Goal: Check status: Check status

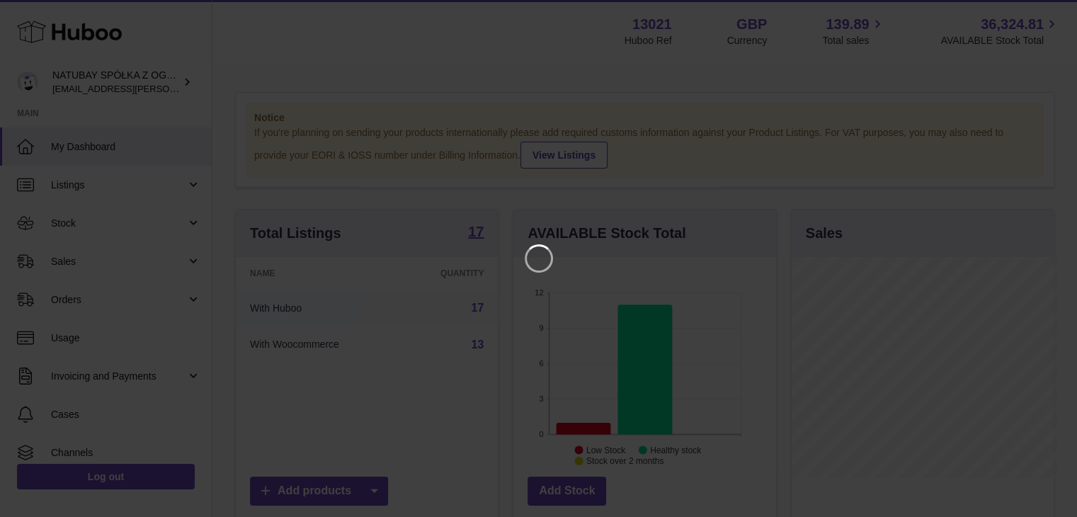
scroll to position [221, 265]
click at [1055, 4] on icon "Close" at bounding box center [1050, 12] width 17 height 17
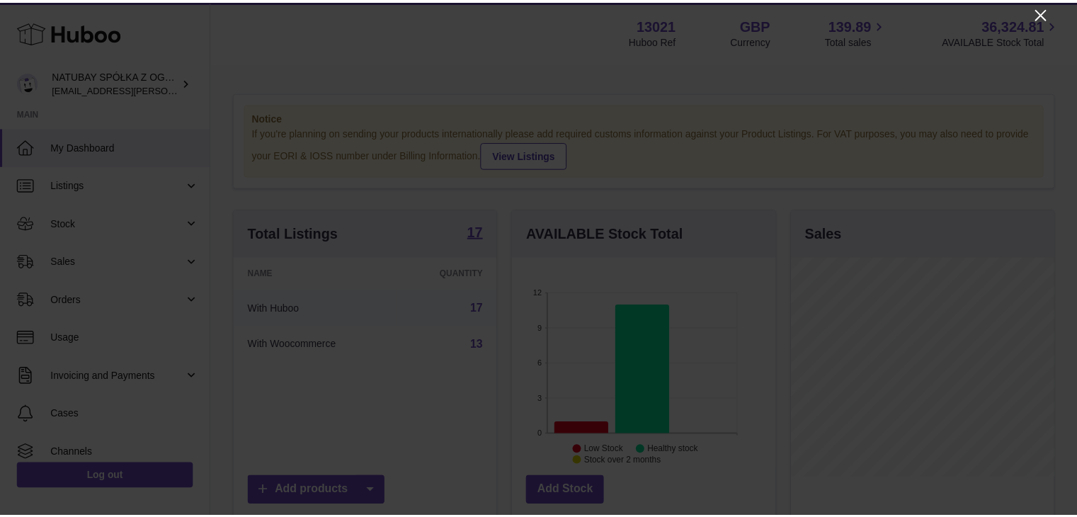
scroll to position [707628, 707586]
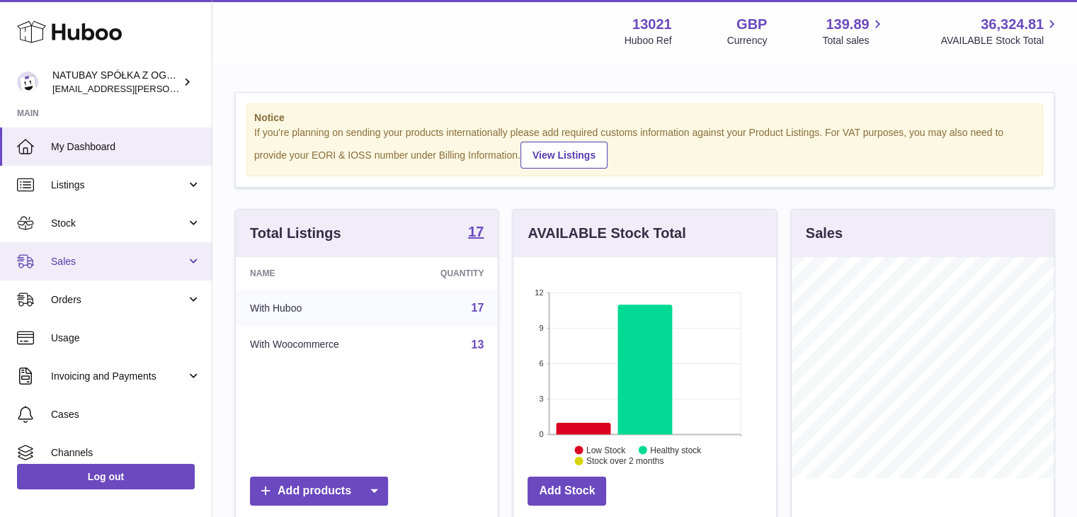
click at [150, 250] on link "Sales" at bounding box center [106, 261] width 212 height 38
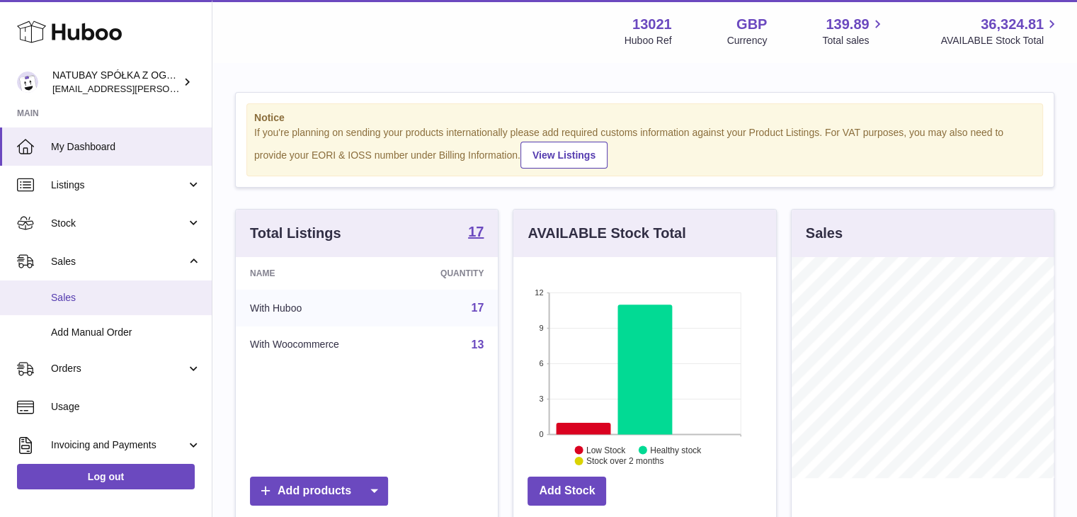
click at [149, 300] on span "Sales" at bounding box center [126, 297] width 150 height 13
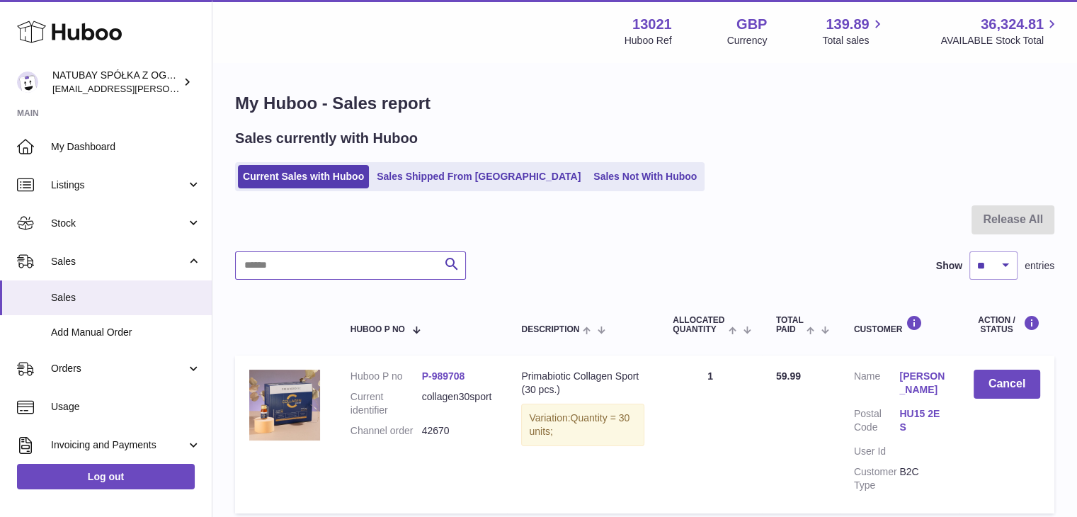
click at [396, 267] on input "text" at bounding box center [350, 265] width 231 height 28
type input "**********"
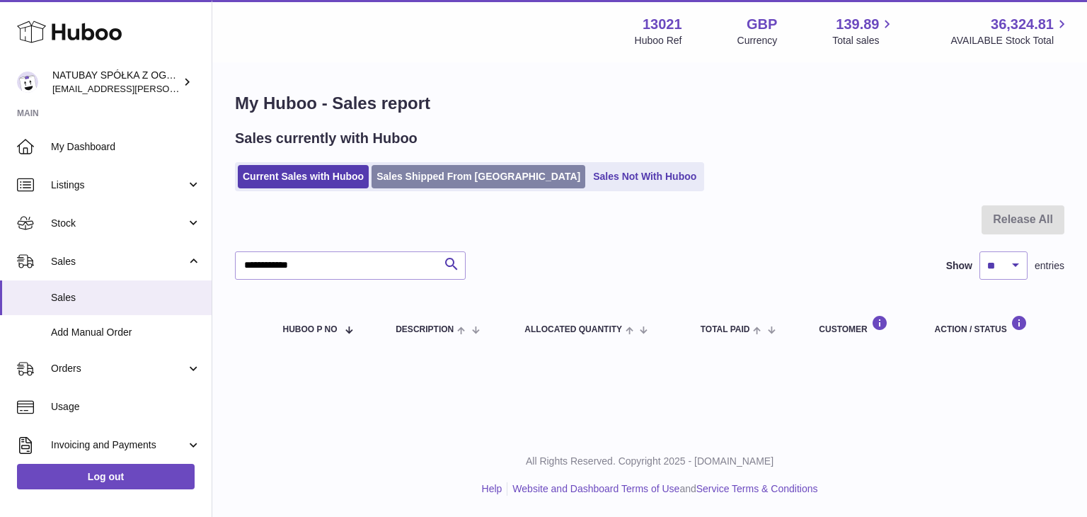
click at [444, 178] on link "Sales Shipped From Huboo" at bounding box center [479, 176] width 214 height 23
click at [459, 268] on icon "submit" at bounding box center [451, 265] width 17 height 18
click at [482, 156] on div "Sales currently with Huboo Current Sales with Huboo Sales Shipped From Huboo Sa…" at bounding box center [650, 160] width 830 height 62
click at [481, 171] on link "Sales Shipped From Huboo" at bounding box center [479, 176] width 214 height 23
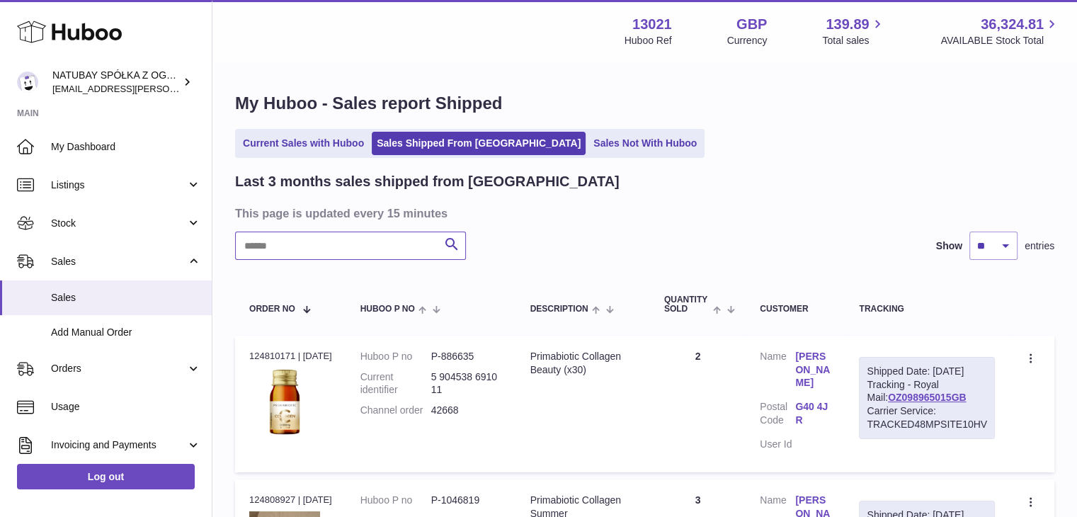
click at [428, 246] on input "text" at bounding box center [350, 245] width 231 height 28
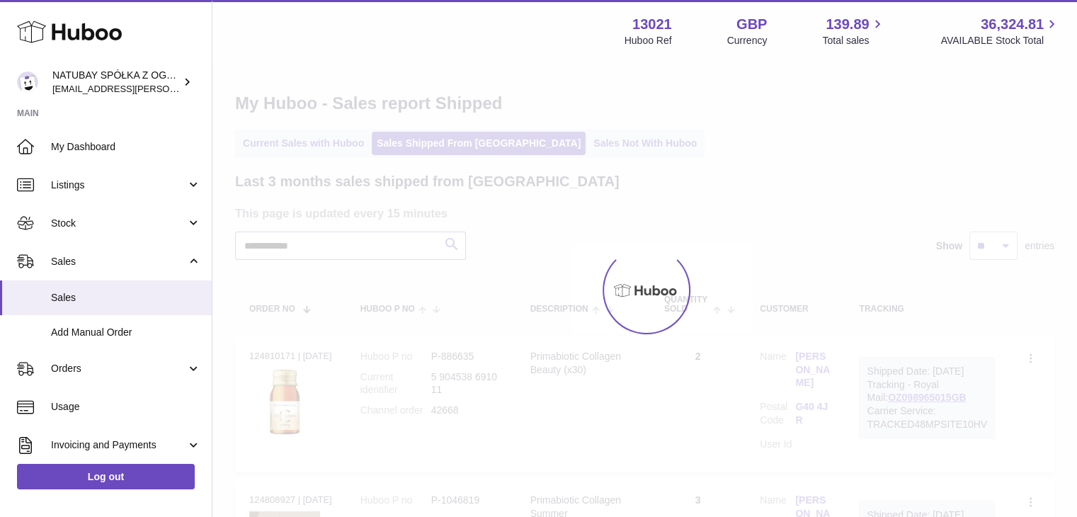
type input "**********"
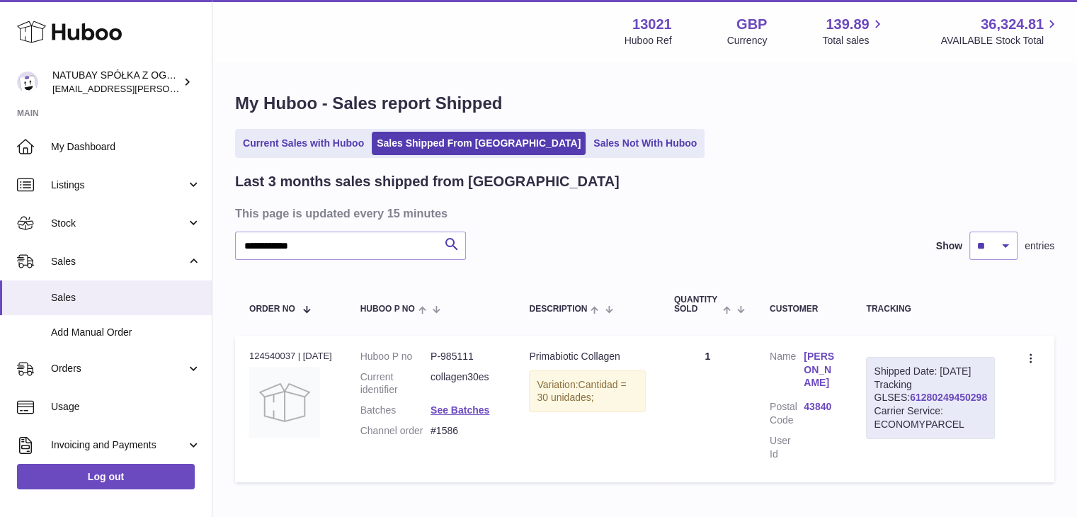
click at [938, 403] on link "61280249450298" at bounding box center [948, 396] width 77 height 11
